Goal: Check status: Check status

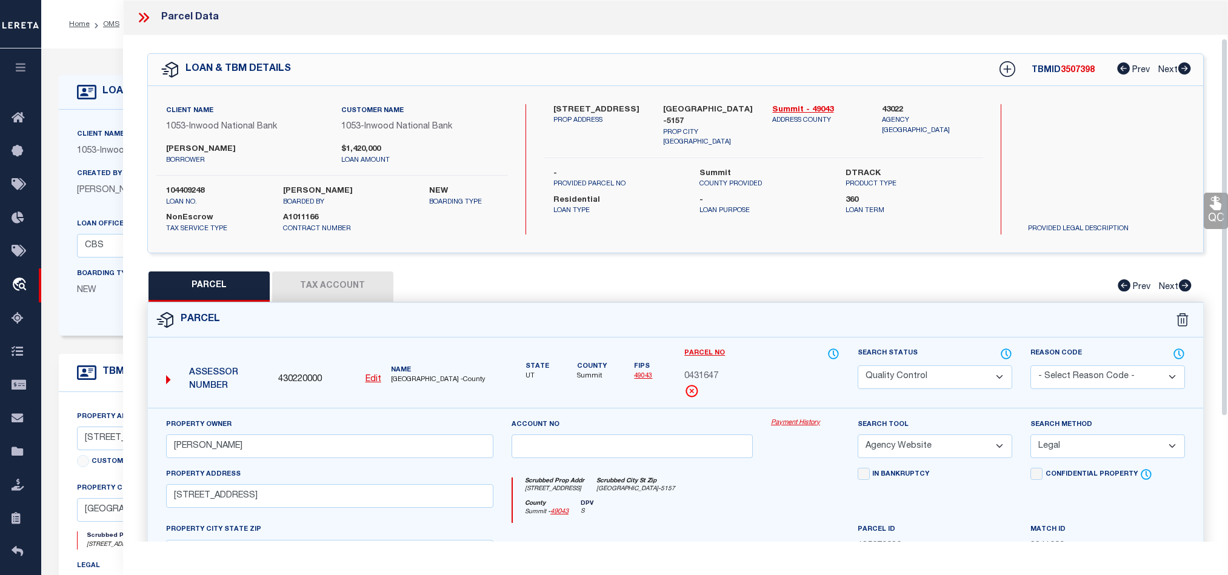
select select "200"
select select "QC"
select select "AGW"
select select "LEG"
select select "227"
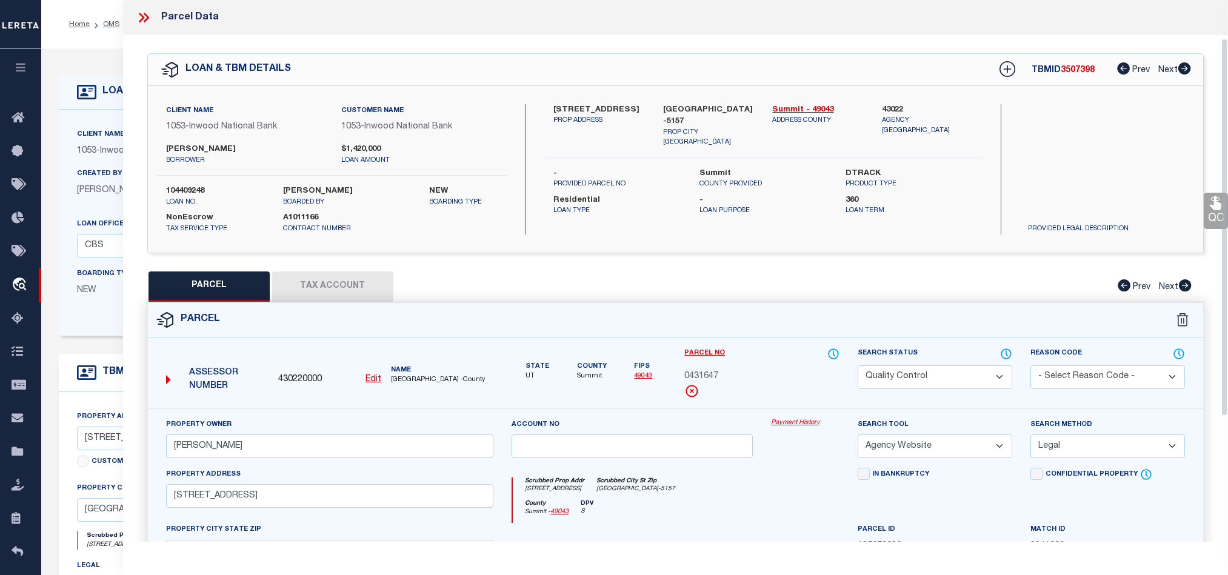
select select "91"
select select "10"
select select "NonEscrow"
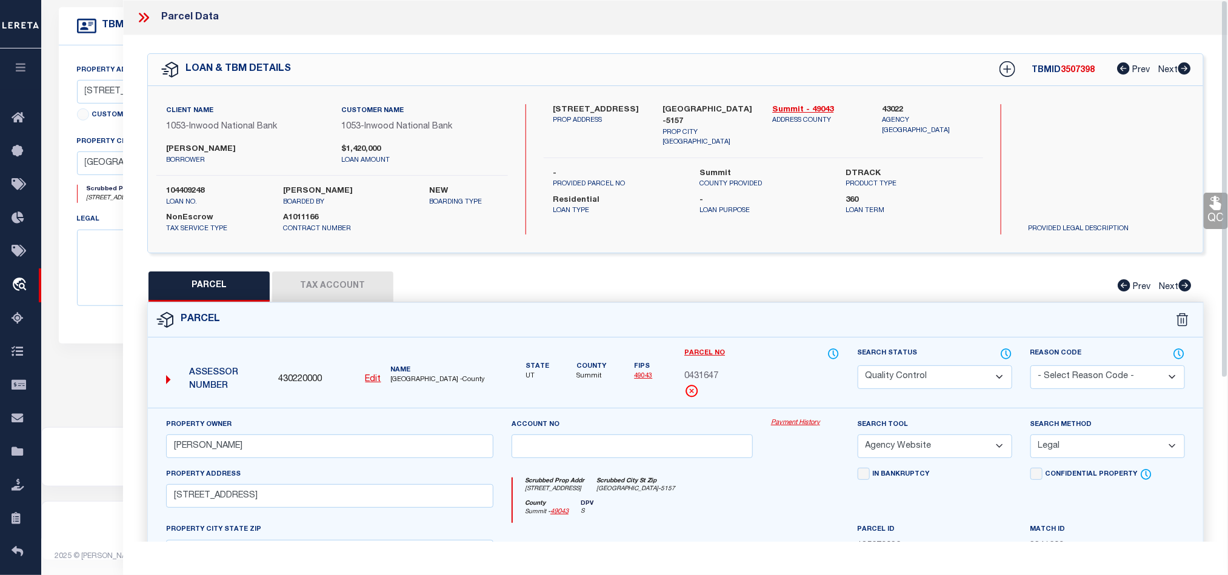
scroll to position [358, 0]
click at [139, 18] on icon at bounding box center [144, 18] width 16 height 16
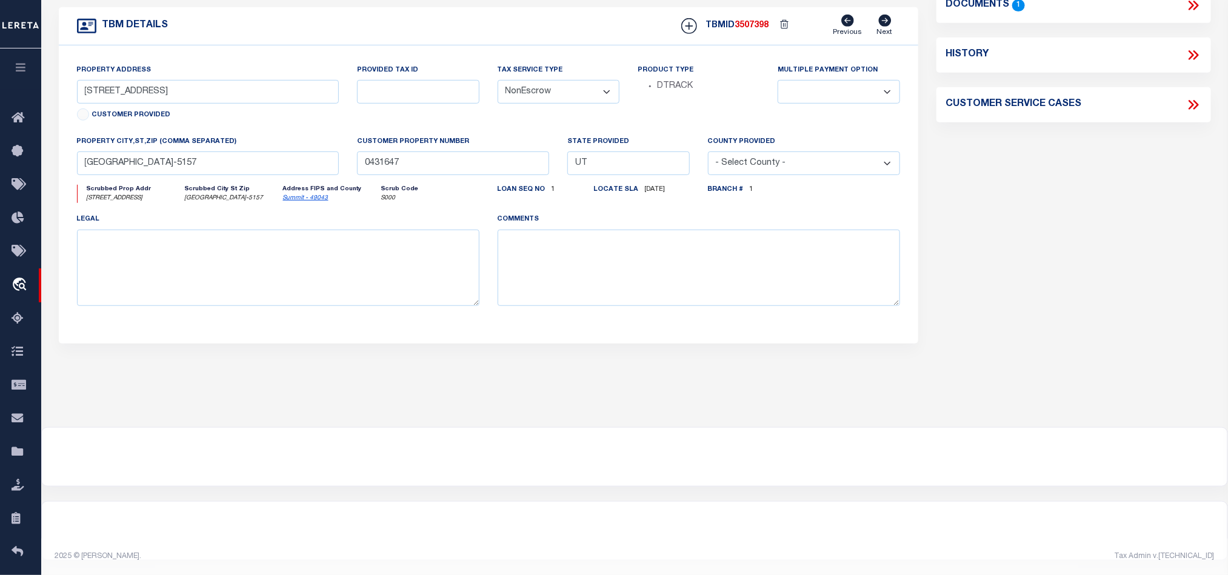
drag, startPoint x: 104, startPoint y: 21, endPoint x: 748, endPoint y: 199, distance: 668.0
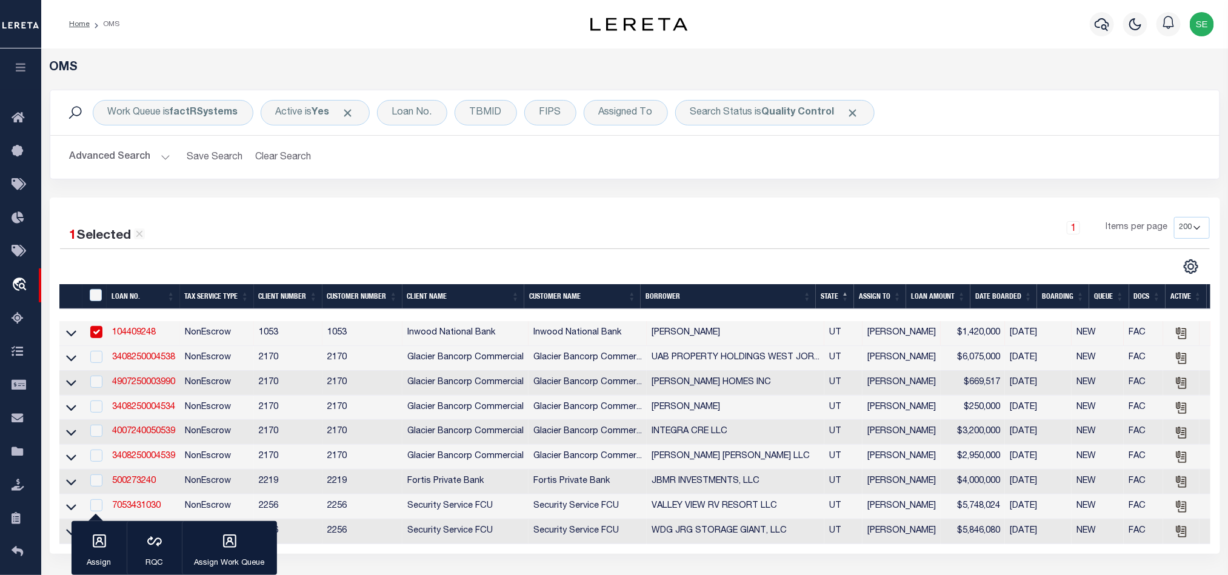
click at [104, 153] on button "Advanced Search" at bounding box center [120, 157] width 101 height 24
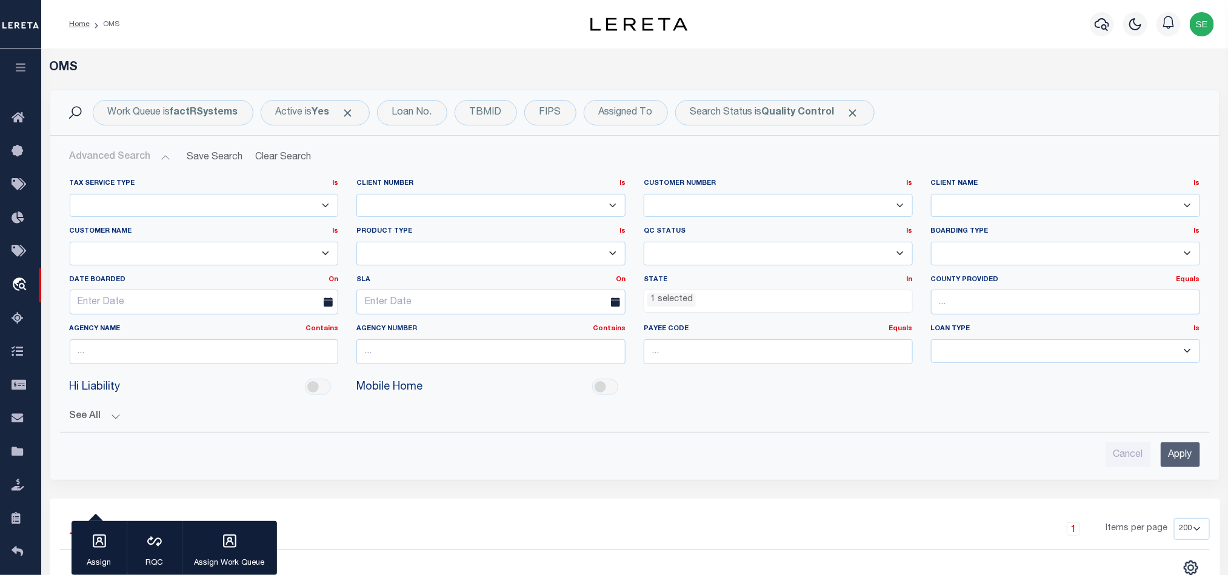
click at [671, 300] on li "1 selected" at bounding box center [671, 299] width 48 height 13
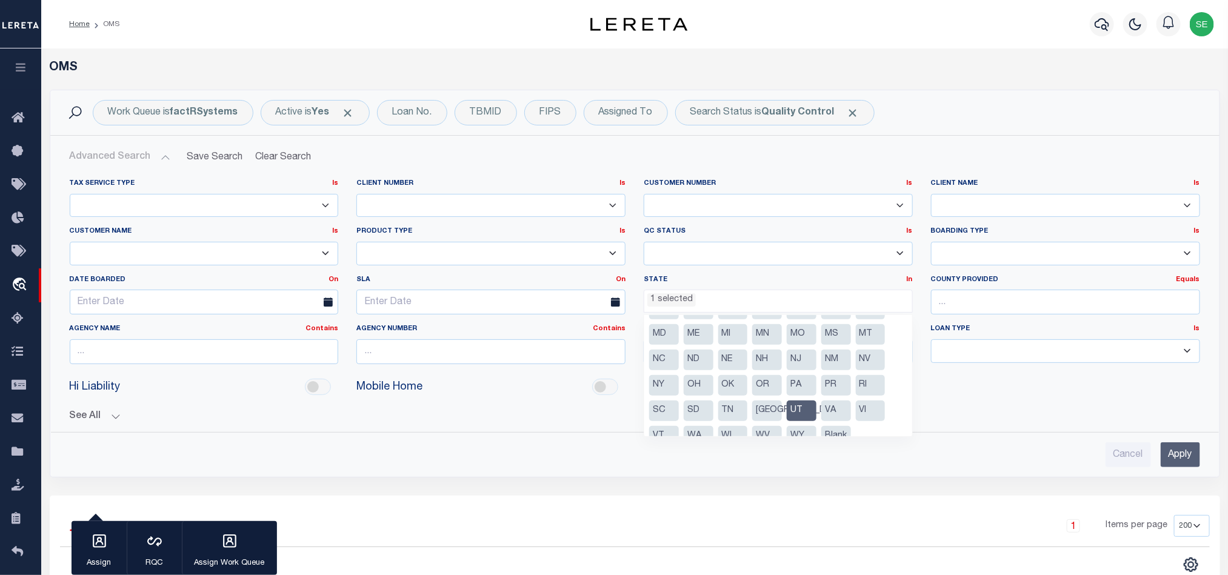
scroll to position [87, 0]
click at [800, 388] on li "UT" at bounding box center [802, 396] width 30 height 21
select select
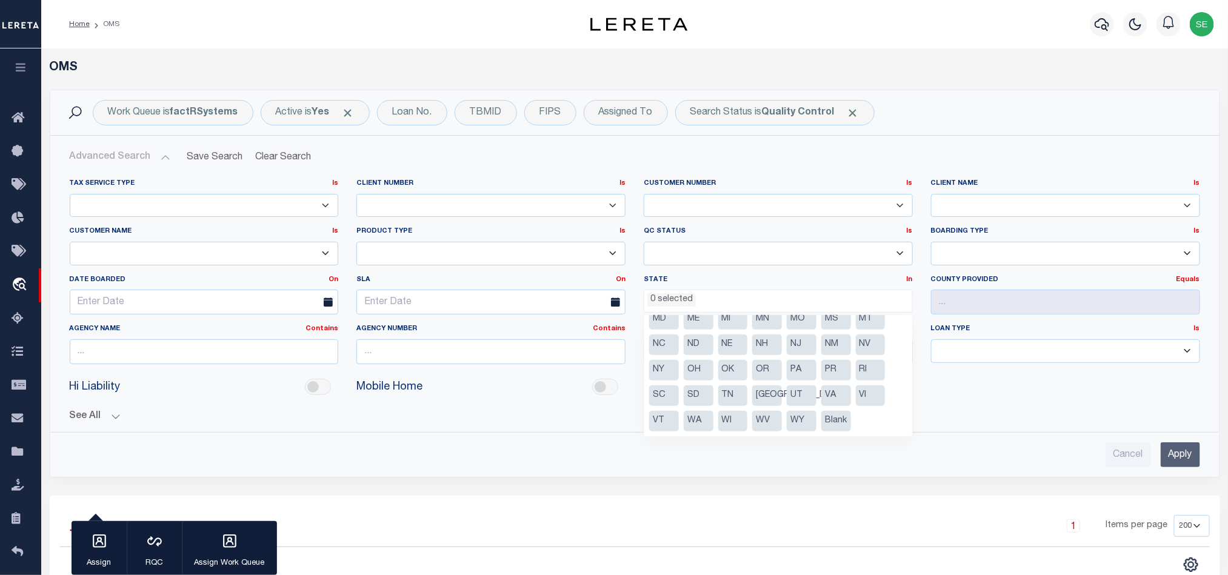
click at [1170, 455] on input "Apply" at bounding box center [1180, 455] width 39 height 25
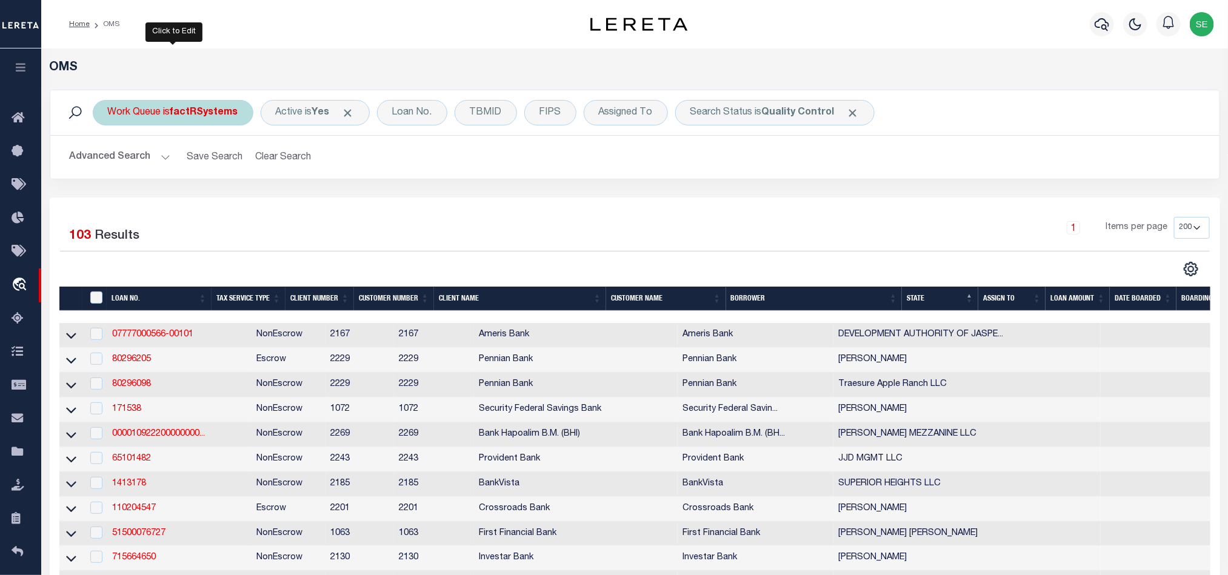
click at [188, 108] on b "factRSystems" at bounding box center [204, 113] width 68 height 10
select select "FAC"
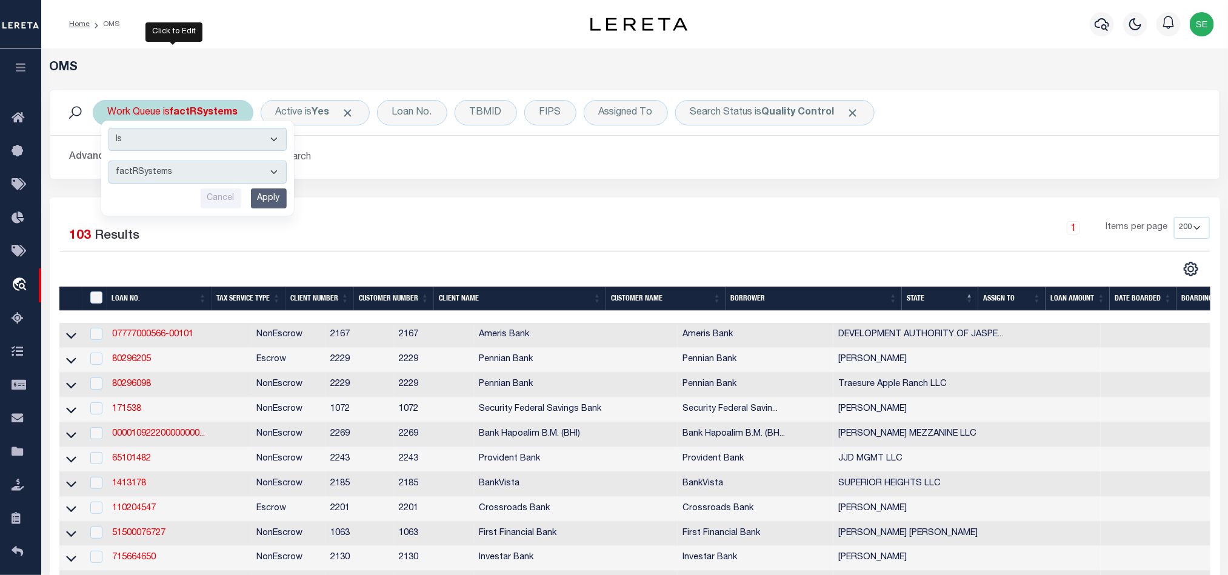
click at [262, 172] on select "--ALL-- factRSystems General ThoughtFocus" at bounding box center [198, 172] width 178 height 23
drag, startPoint x: 548, startPoint y: 206, endPoint x: 607, endPoint y: 175, distance: 67.0
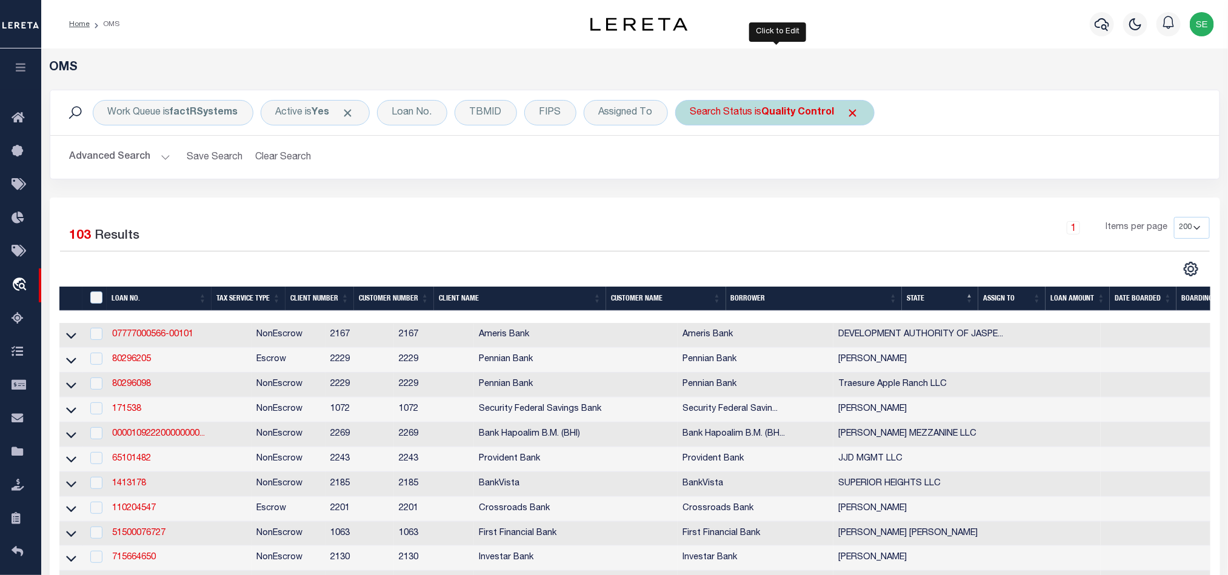
click at [729, 110] on div "Search Status is Quality Control" at bounding box center [774, 112] width 199 height 25
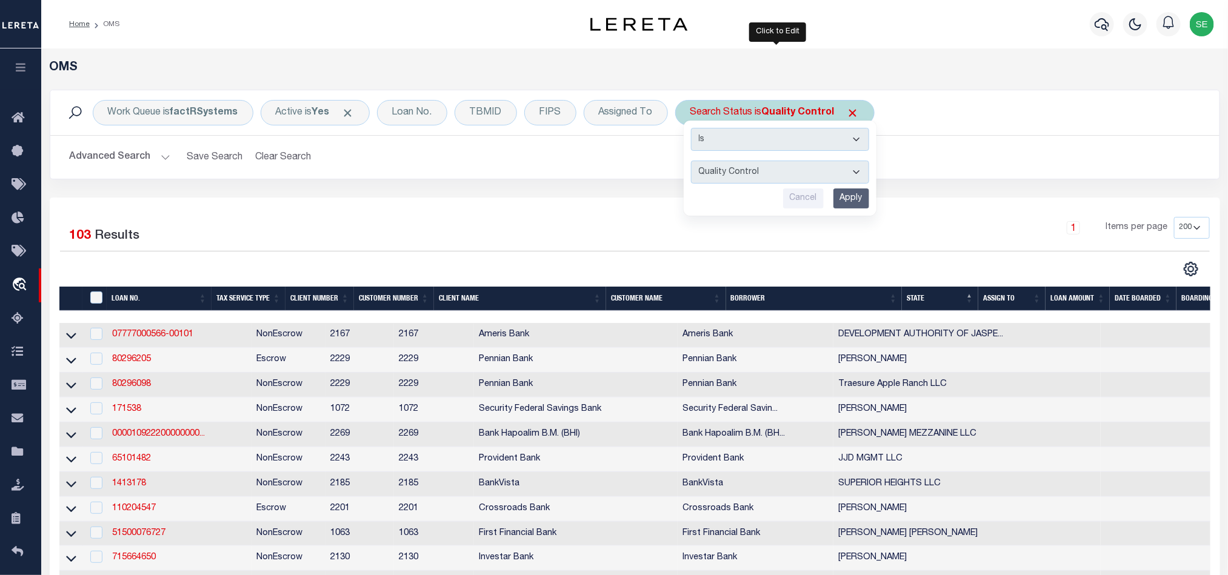
click at [770, 162] on select "Automated Search Bad Parcel Complete Duplicate Parcel High Dollar Reporting In …" at bounding box center [780, 172] width 178 height 23
select select "IP"
click at [694, 162] on select "Automated Search Bad Parcel Complete Duplicate Parcel High Dollar Reporting In …" at bounding box center [780, 172] width 178 height 23
click at [859, 195] on input "Apply" at bounding box center [852, 199] width 36 height 20
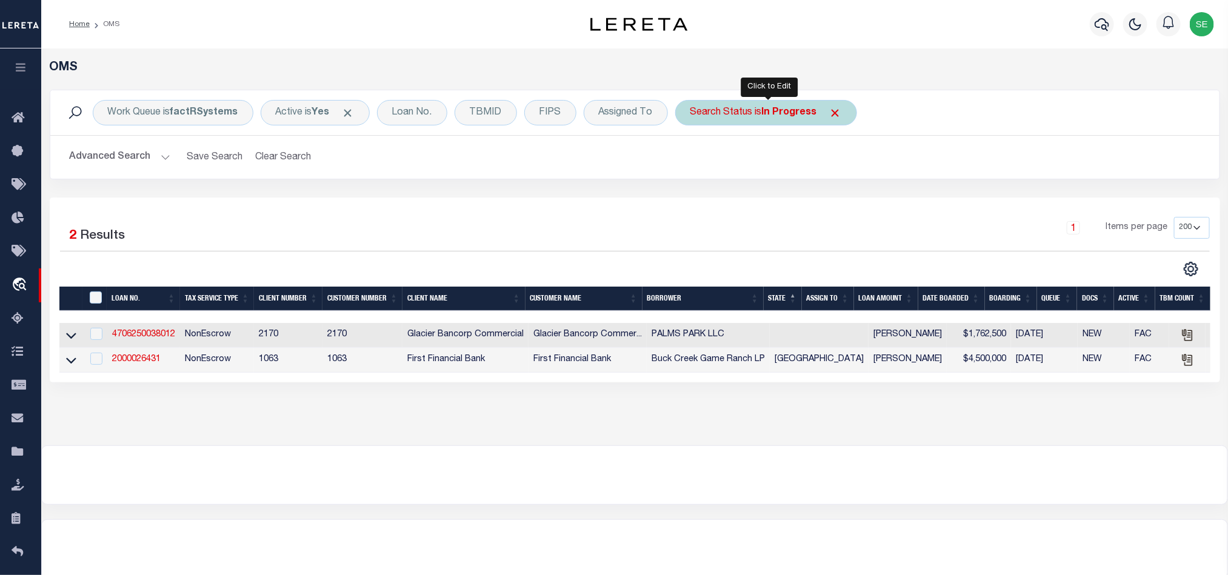
click at [757, 115] on div "Search Status is In Progress" at bounding box center [766, 112] width 182 height 25
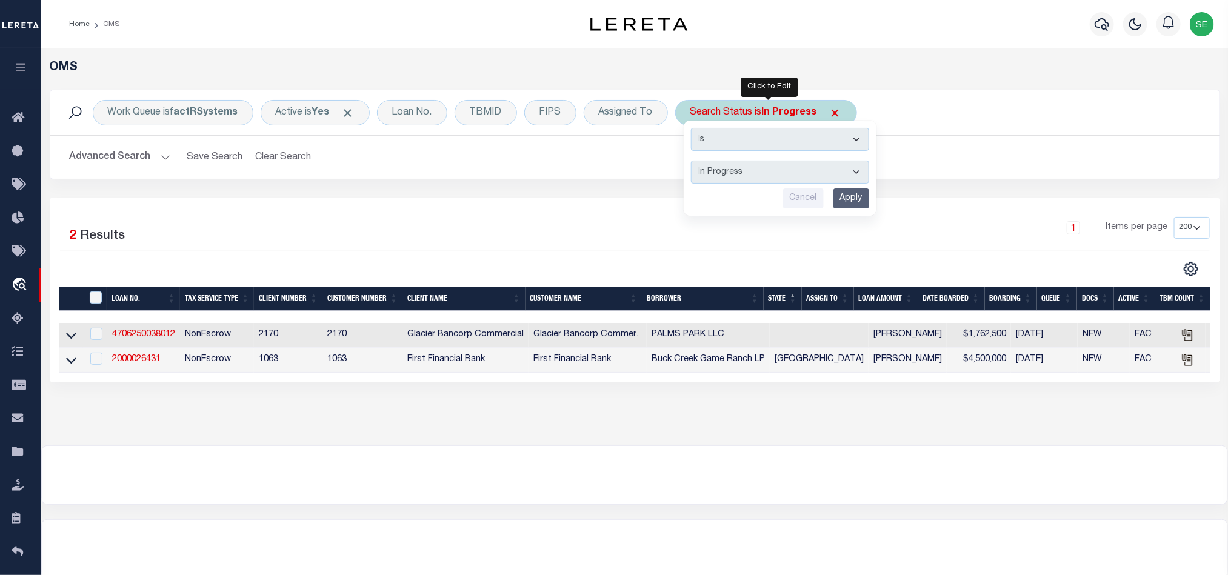
click at [781, 180] on select "Automated Search Bad Parcel Complete Duplicate Parcel High Dollar Reporting In …" at bounding box center [780, 172] width 178 height 23
select select "RD"
click at [694, 162] on select "Automated Search Bad Parcel Complete Duplicate Parcel High Dollar Reporting In …" at bounding box center [780, 172] width 178 height 23
click at [858, 201] on input "Apply" at bounding box center [852, 199] width 36 height 20
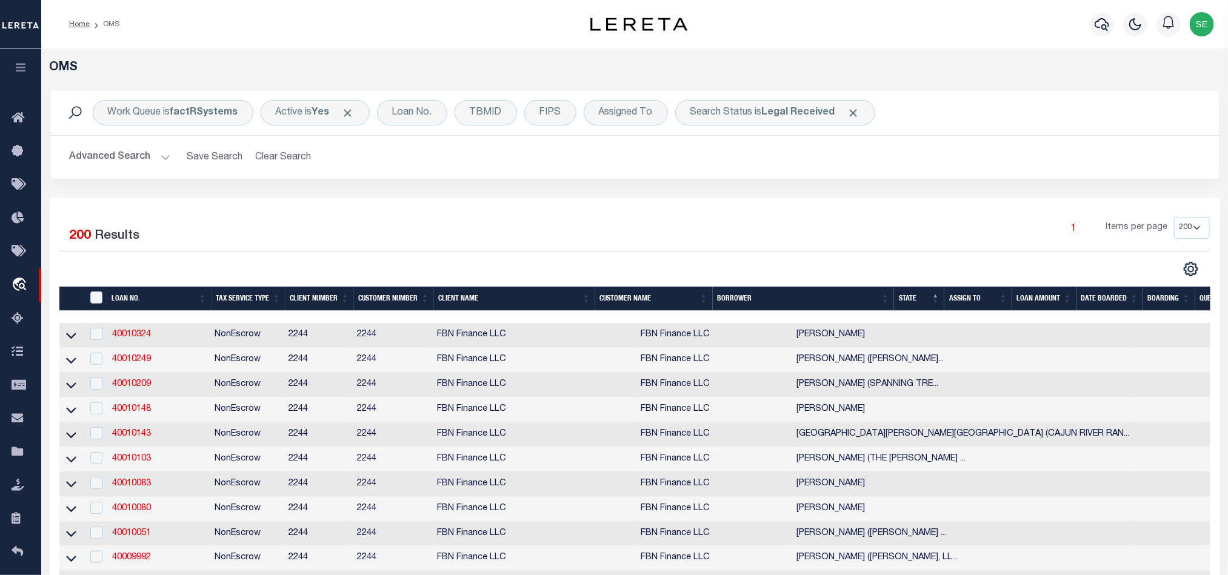
click at [781, 222] on div "1 Items per page 10 25 50 100 200" at bounding box center [781, 233] width 858 height 32
click at [868, 186] on div "Work Queue is factRSystems Active is Yes Loan No. TBMID FIPS Assigned To Search…" at bounding box center [635, 144] width 1189 height 108
click at [989, 115] on div "Work Queue is factRSystems Active is Yes Loan No. TBMID FIPS Assigned To Search…" at bounding box center [635, 112] width 1150 height 25
click at [884, 235] on div "1 Items per page 10 25 50 100 200" at bounding box center [781, 233] width 858 height 32
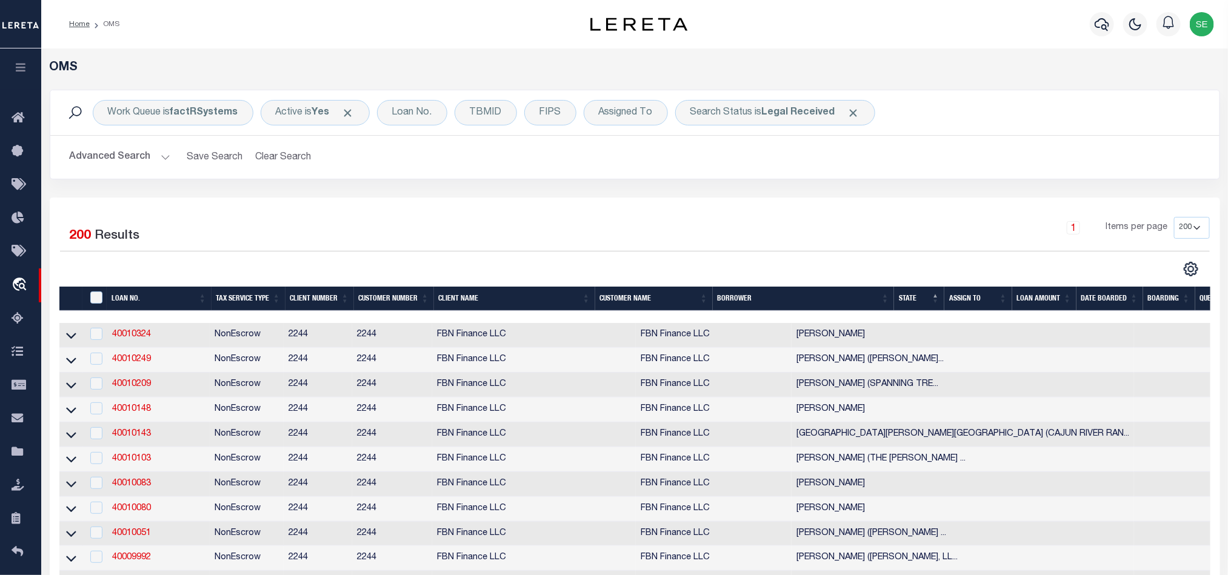
click at [787, 110] on b "Legal Received" at bounding box center [798, 113] width 73 height 10
select select "RD"
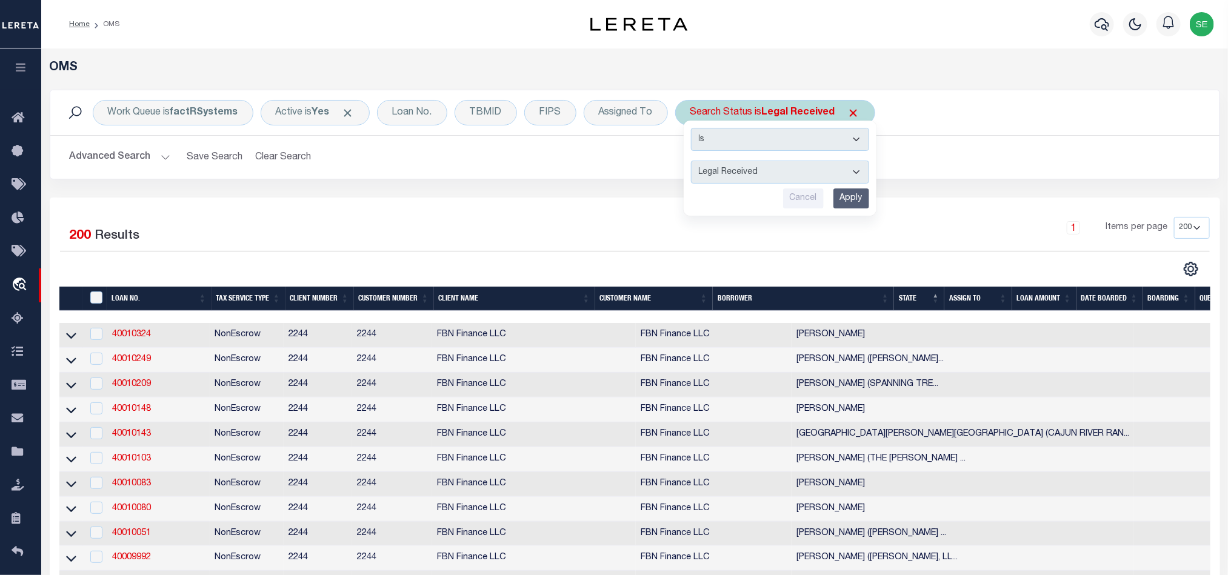
click at [801, 171] on select "Automated Search Bad Parcel Complete Duplicate Parcel High Dollar Reporting In …" at bounding box center [780, 172] width 178 height 23
click at [516, 188] on div "Work Queue is factRSystems Active is Yes Loan No. TBMID FIPS Assigned To Search…" at bounding box center [635, 144] width 1189 height 108
